Goal: Task Accomplishment & Management: Manage account settings

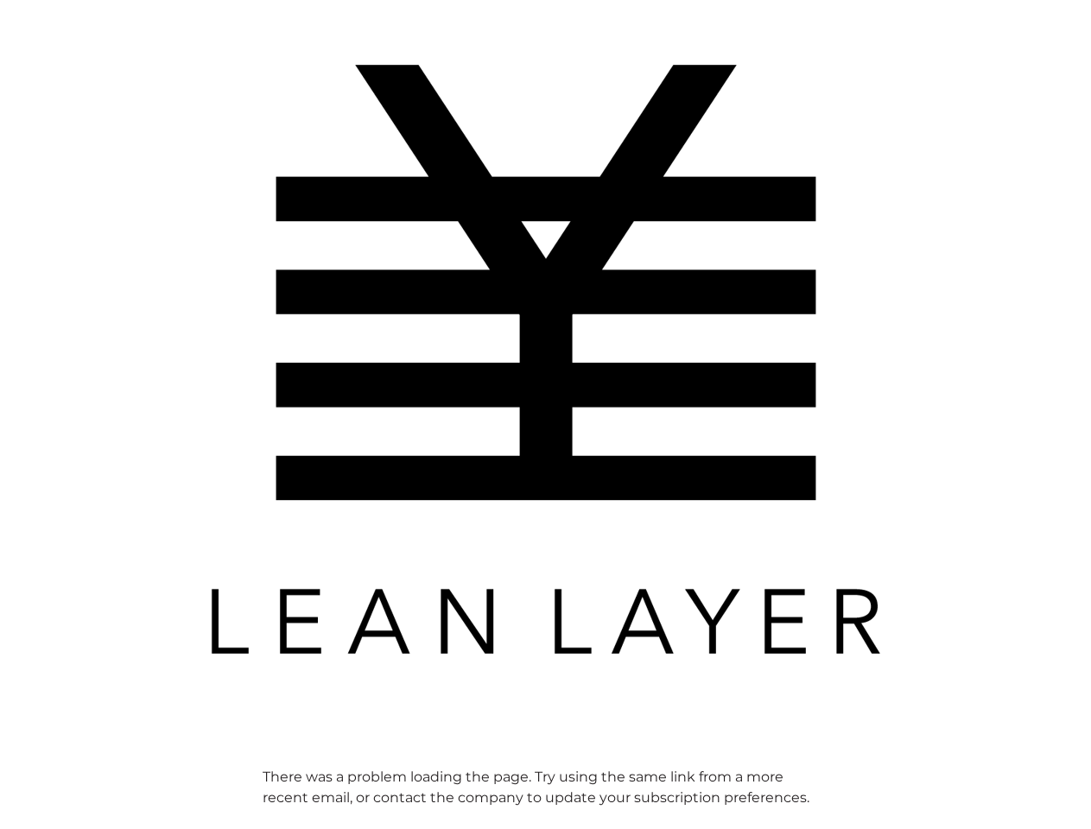
click at [545, 414] on img at bounding box center [545, 359] width 691 height 691
